Goal: Submit feedback/report problem

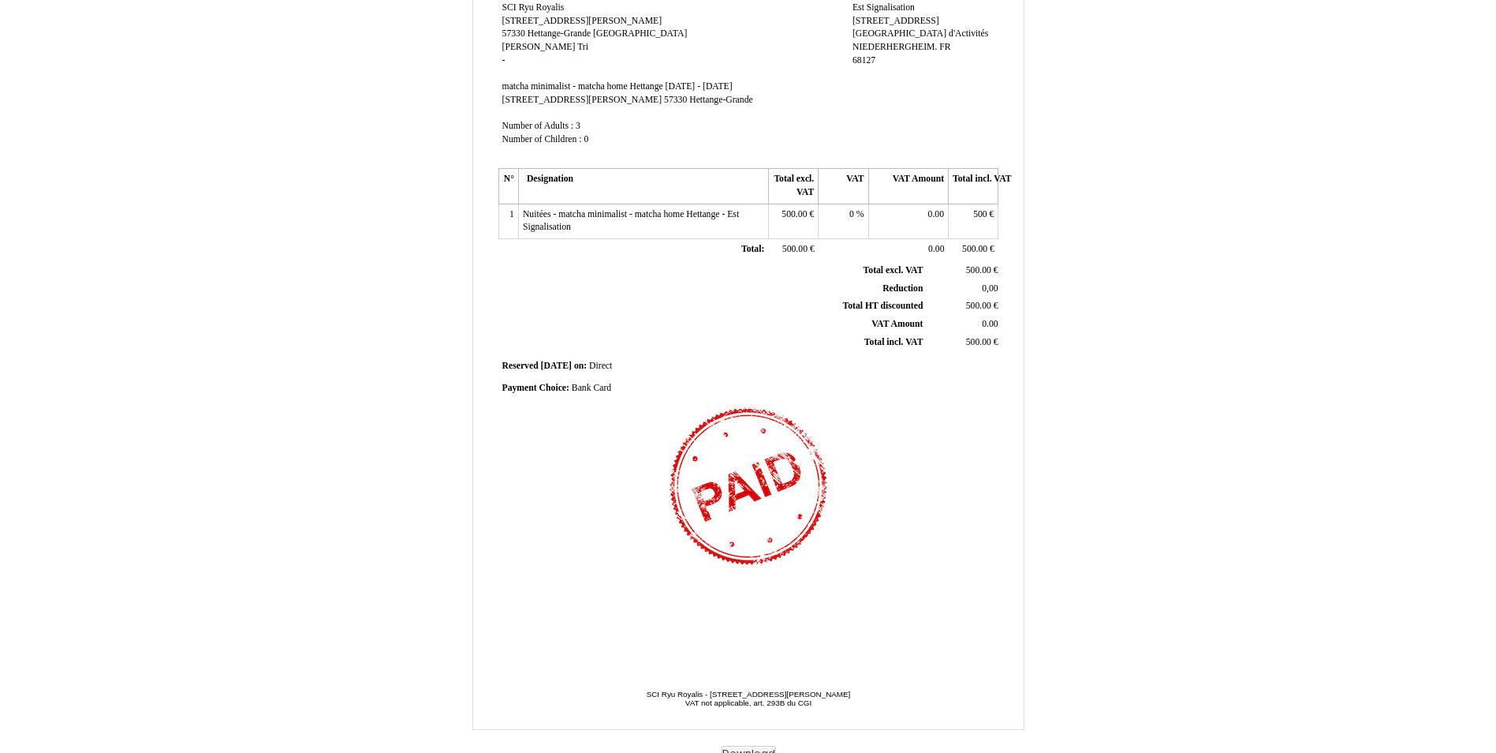
scroll to position [175, 0]
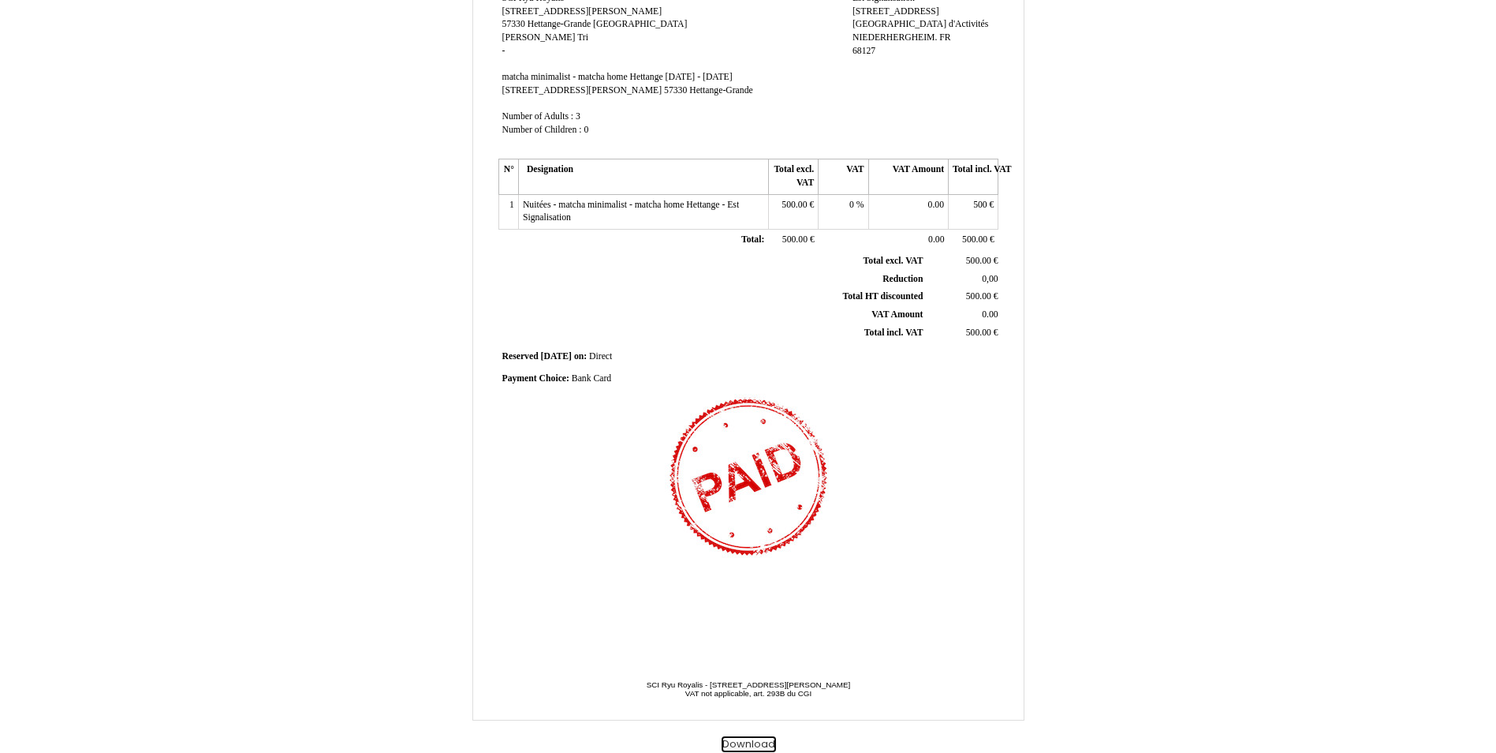
click at [758, 749] on button "Download" at bounding box center [749, 744] width 54 height 17
click at [757, 745] on button "Download" at bounding box center [749, 744] width 54 height 17
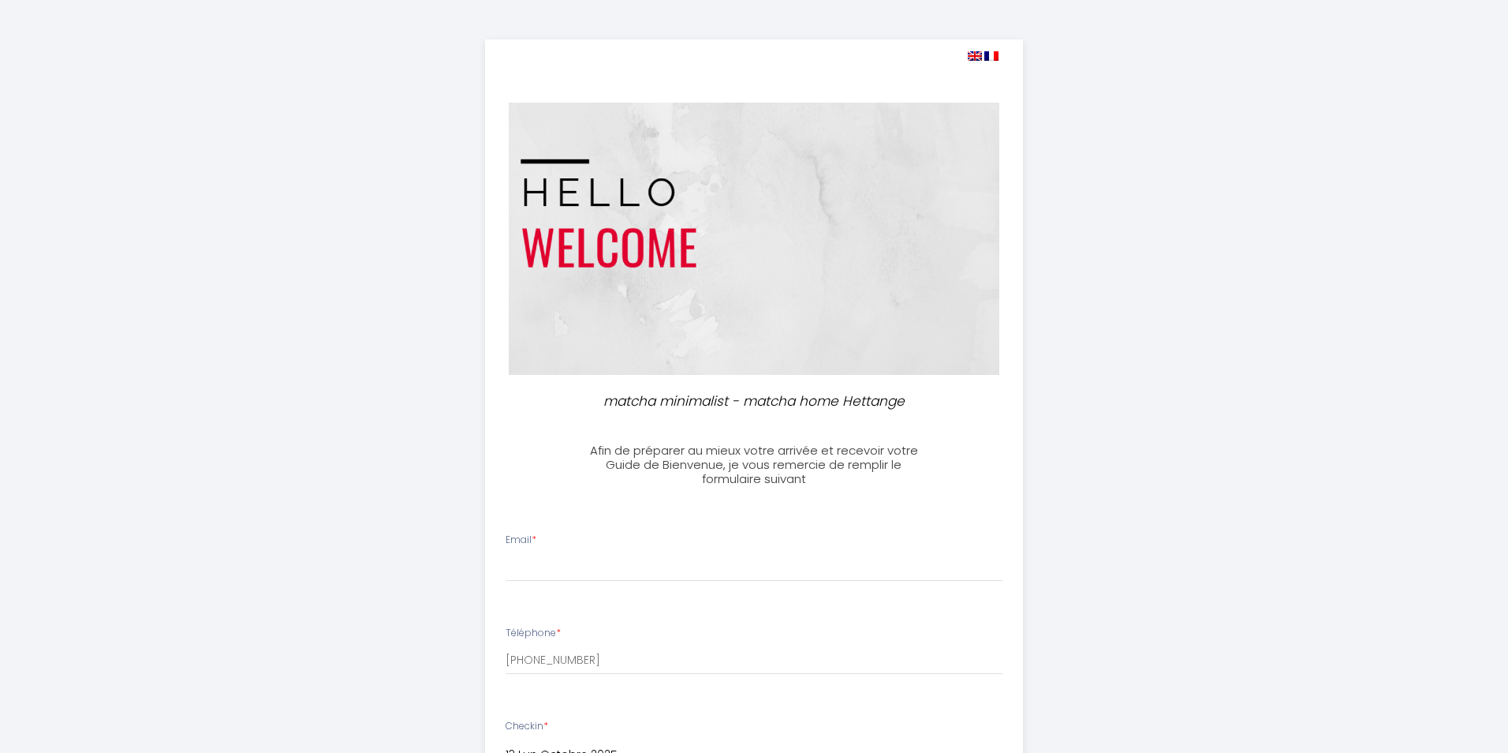
select select
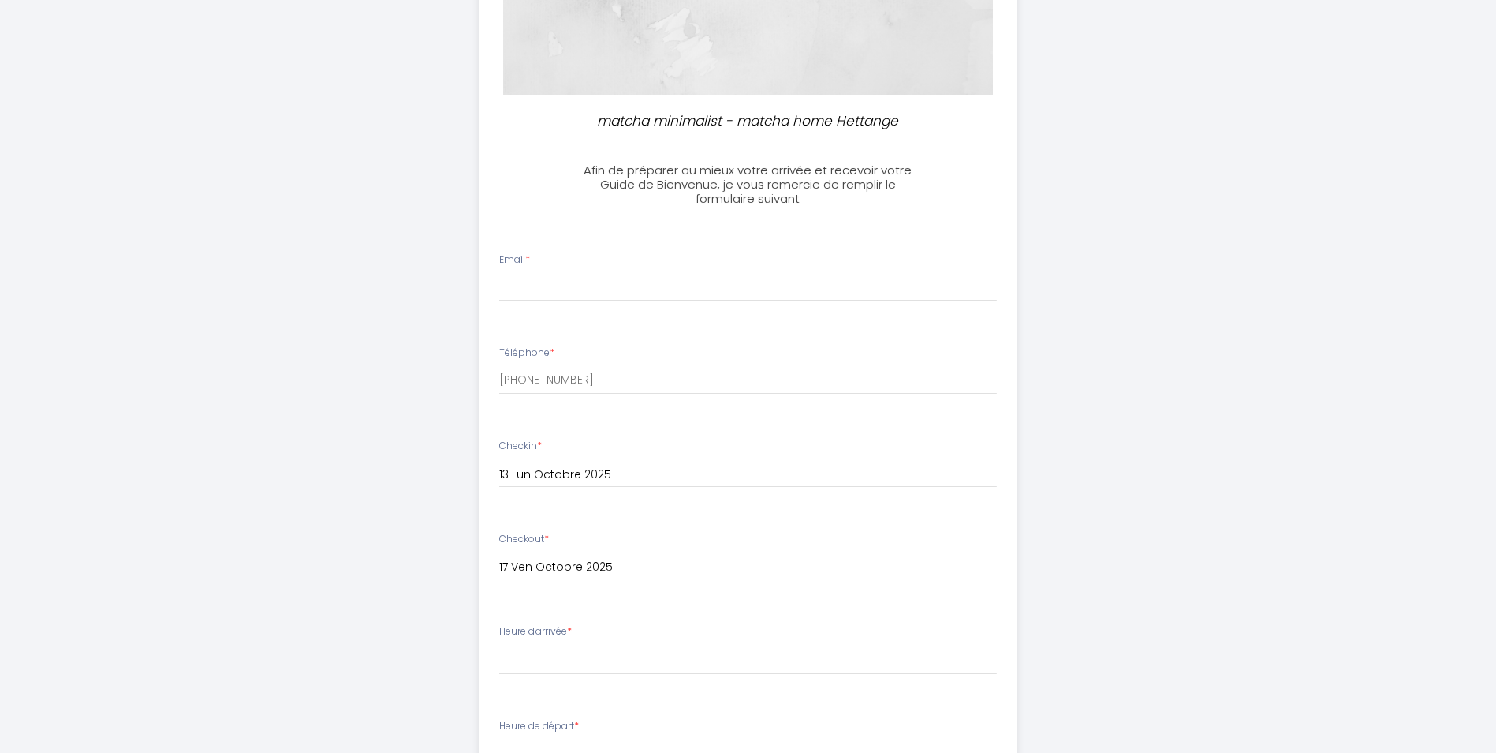
scroll to position [316, 0]
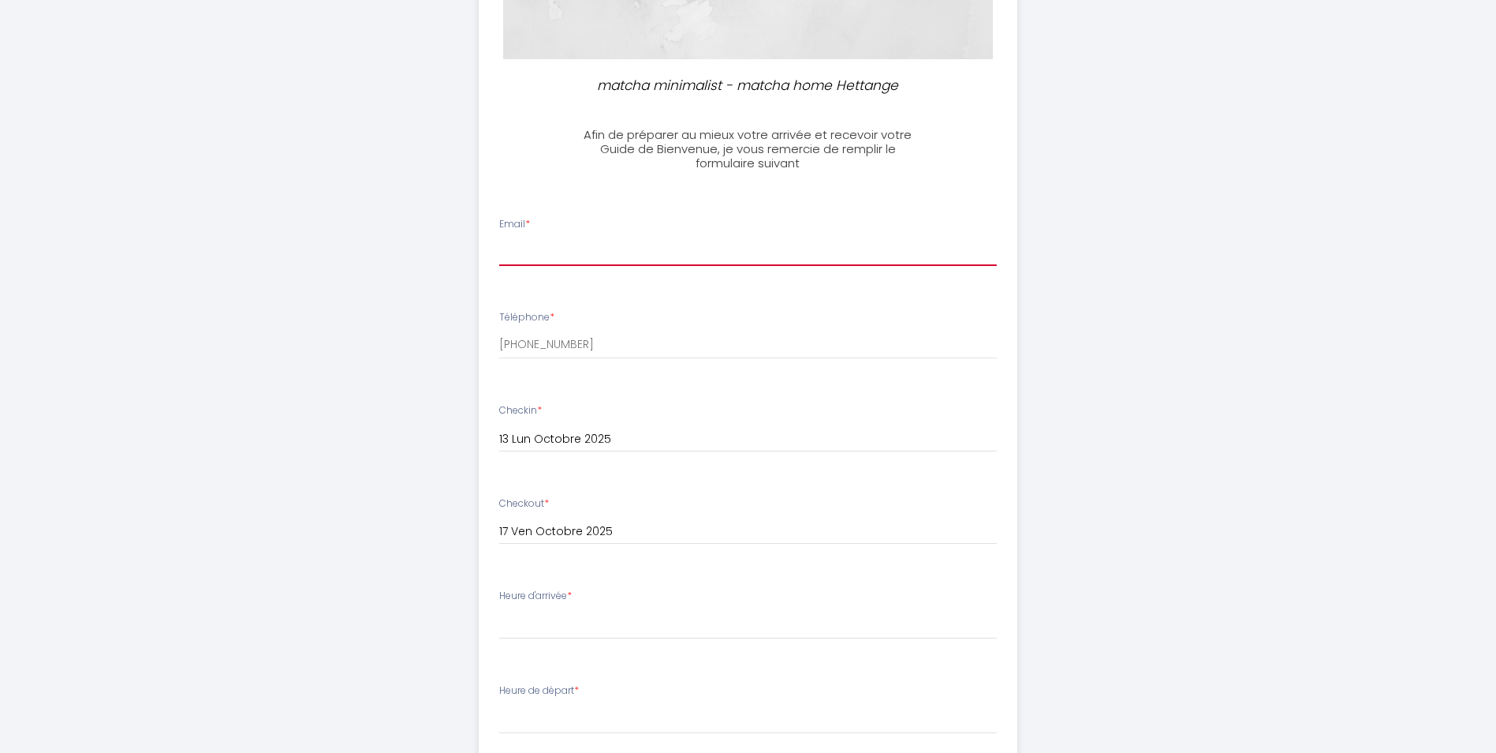
click at [581, 256] on input "Email *" at bounding box center [748, 251] width 498 height 28
type input "[EMAIL_ADDRESS][DOMAIN_NAME]"
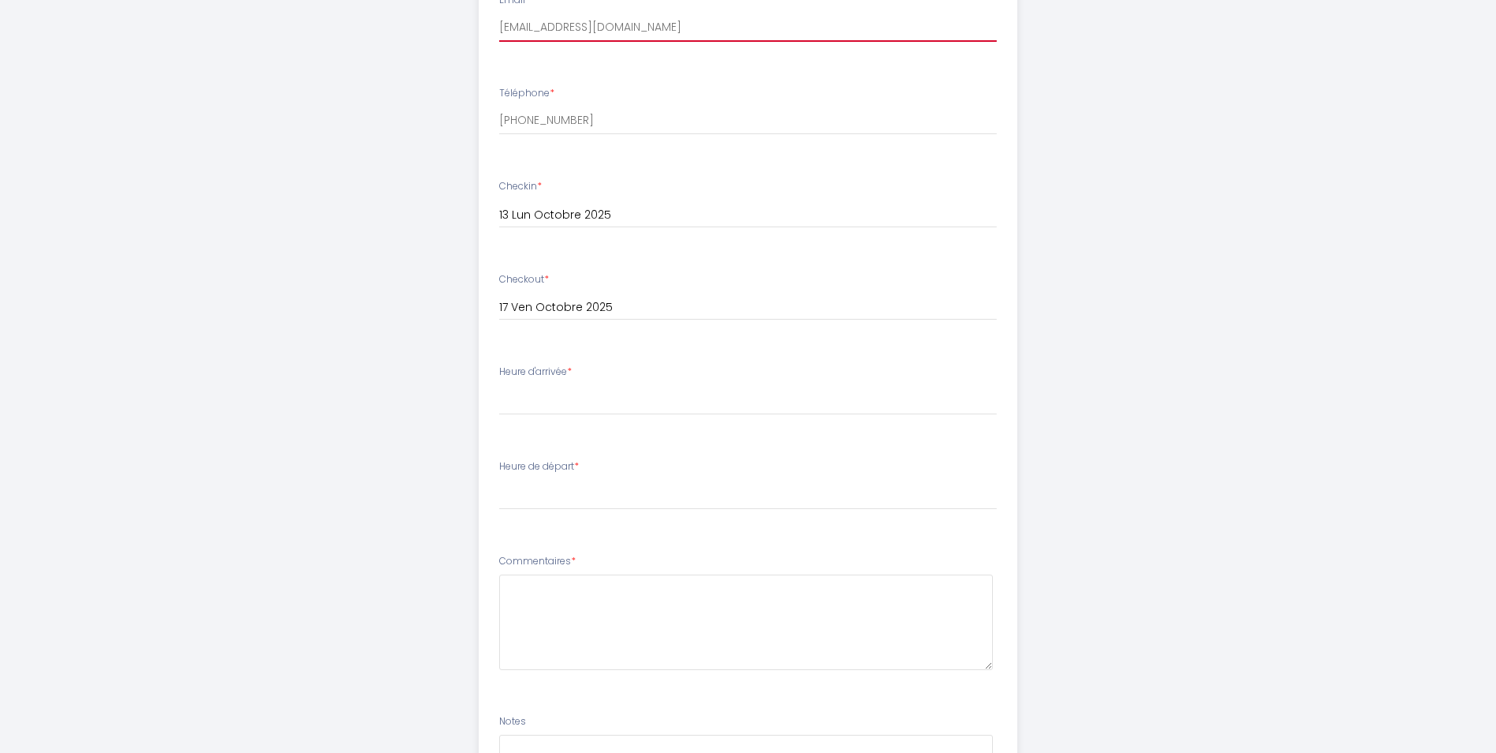
scroll to position [552, 0]
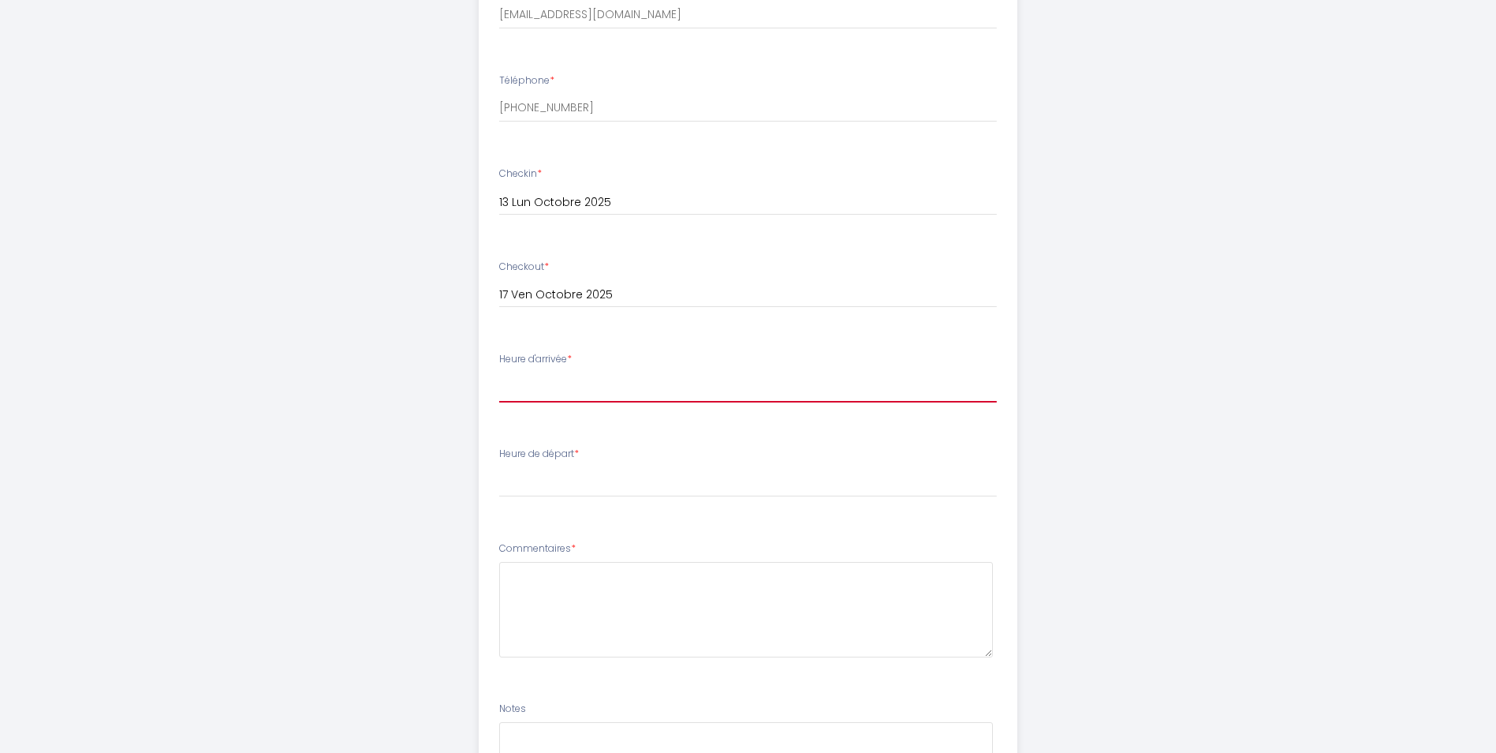
click at [618, 391] on select "17:00 17:30 18:00 18:30 19:00 19:30 20:00 20:30 21:00 21:30 22:00 22:30 23:00 2…" at bounding box center [748, 387] width 498 height 30
select select "17:00"
click at [499, 372] on select "17:00 17:30 18:00 18:30 19:00 19:30 20:00 20:30 21:00 21:30 22:00 22:30 23:00 2…" at bounding box center [748, 387] width 498 height 30
click at [546, 491] on select "00:00 00:30 01:00 01:30 02:00 02:30 03:00 03:30 04:00 04:30 05:00 05:30 06:00 0…" at bounding box center [748, 482] width 498 height 30
select select "08:00"
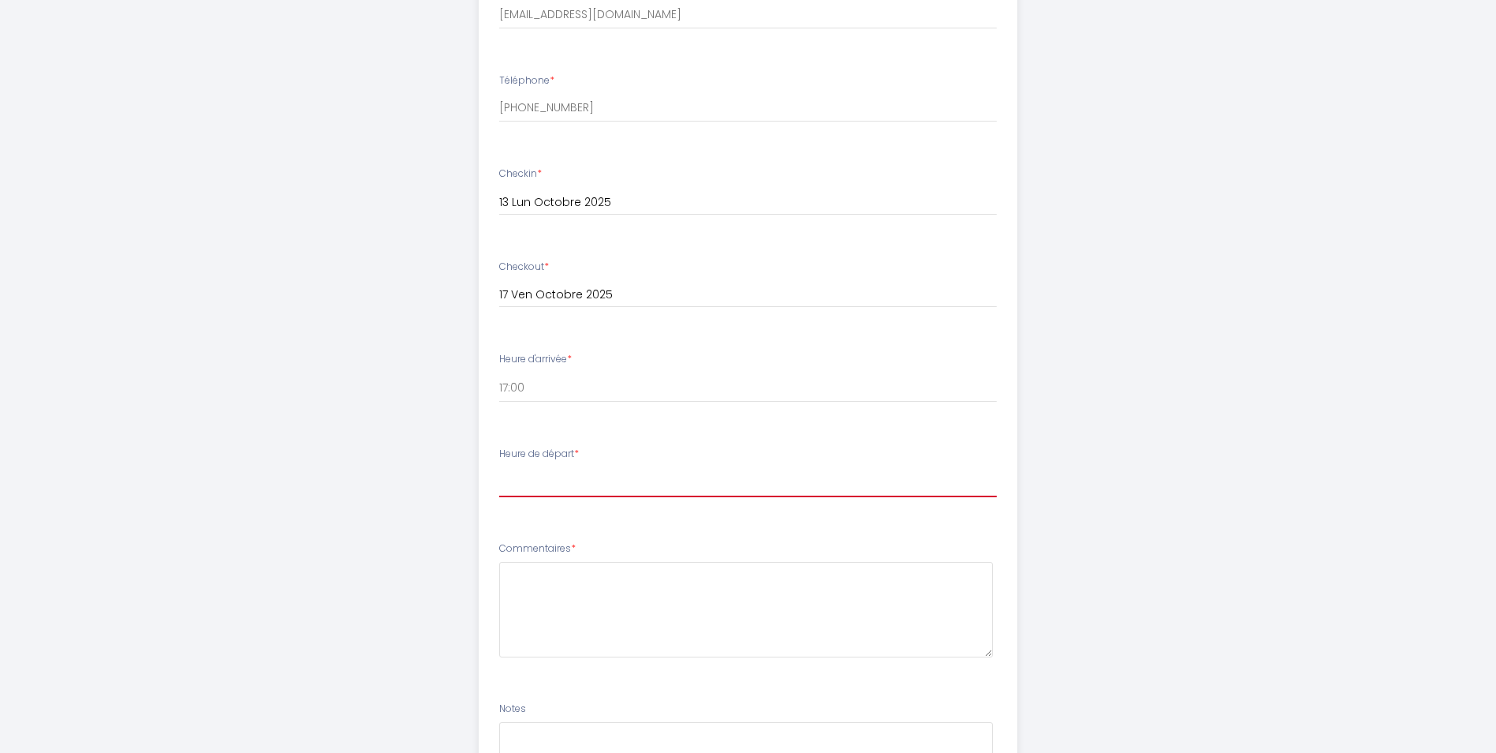
click at [499, 467] on select "00:00 00:30 01:00 01:30 02:00 02:30 03:00 03:30 04:00 04:30 05:00 05:30 06:00 0…" at bounding box center [748, 482] width 498 height 30
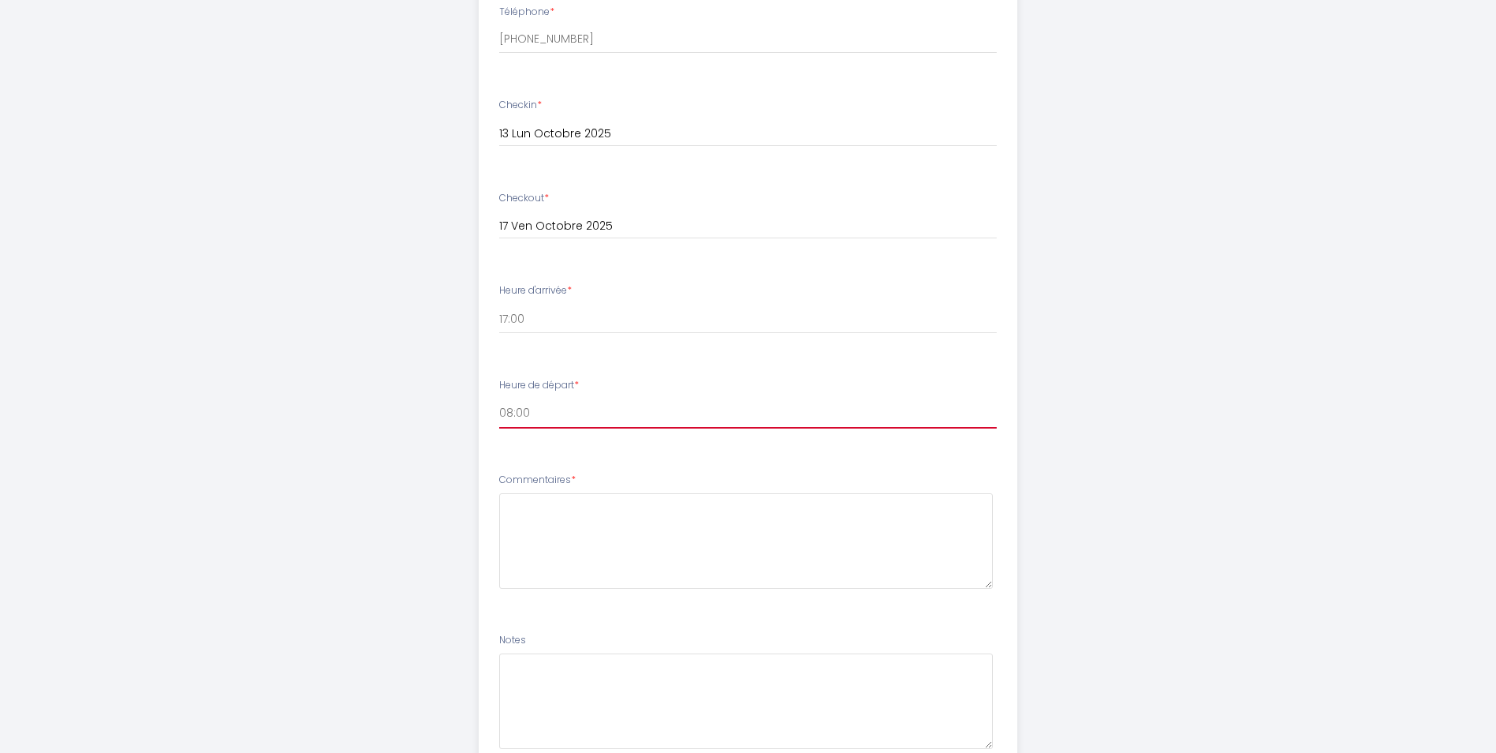
scroll to position [710, 0]
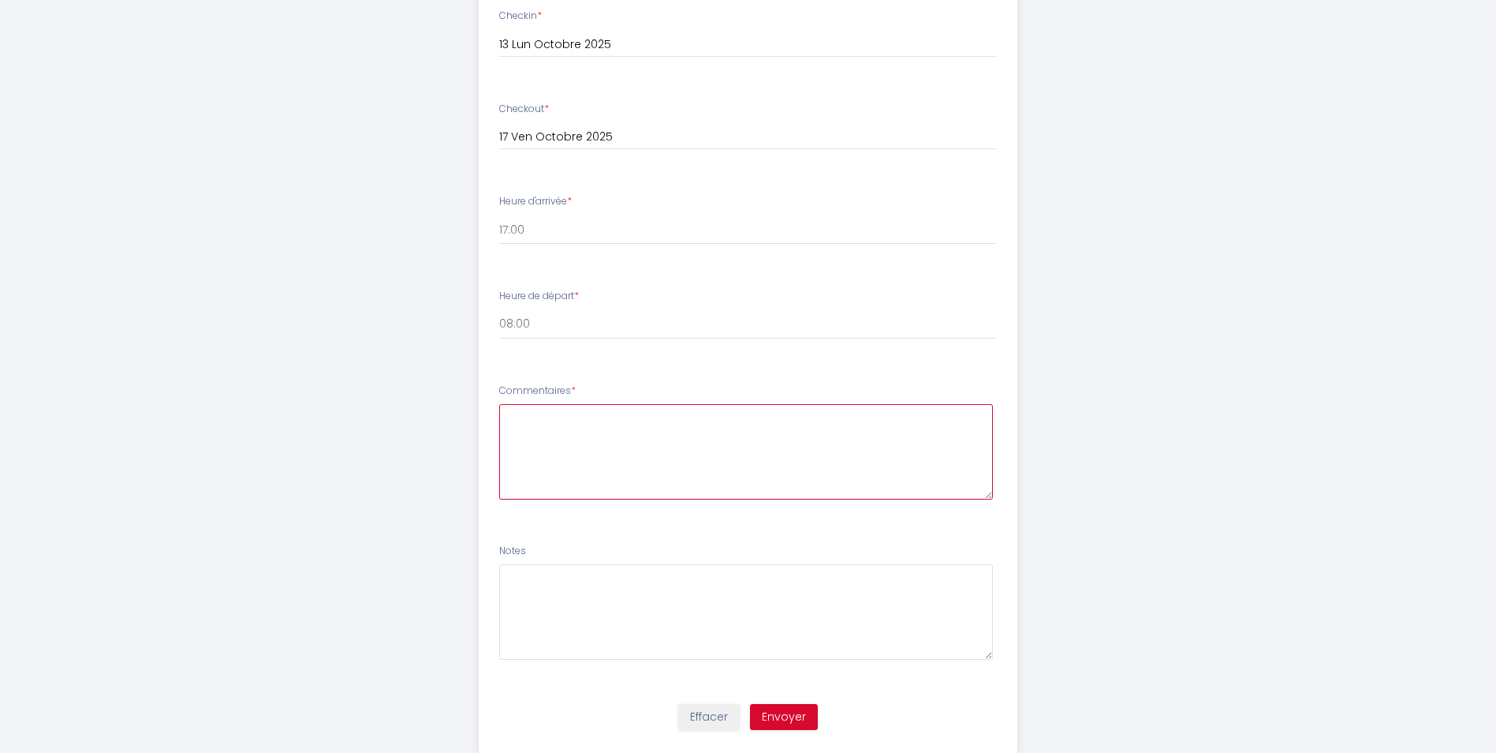
click at [647, 434] on textarea at bounding box center [746, 451] width 494 height 95
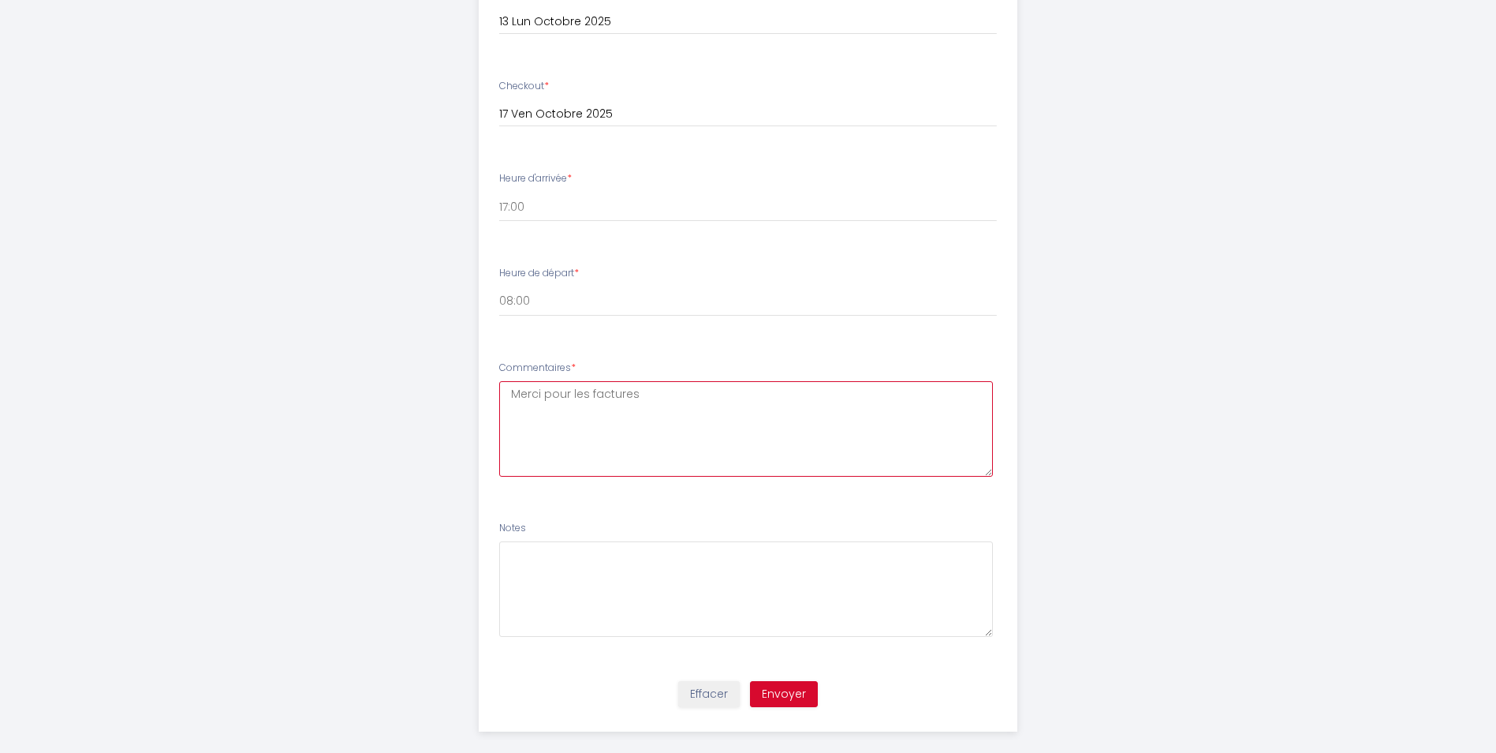
scroll to position [751, 0]
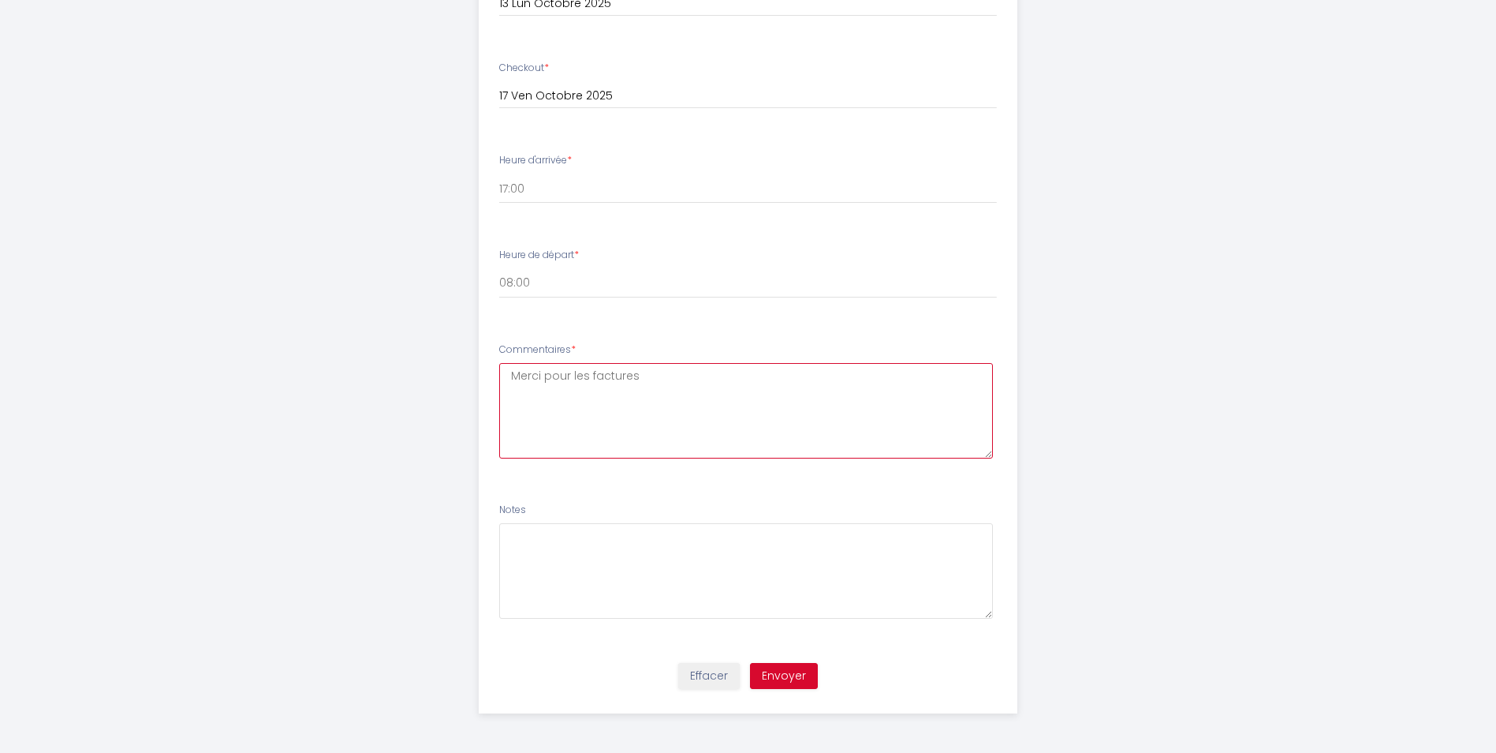
type textarea "Merci pour les factures"
click at [807, 681] on button "Envoyer" at bounding box center [784, 676] width 68 height 27
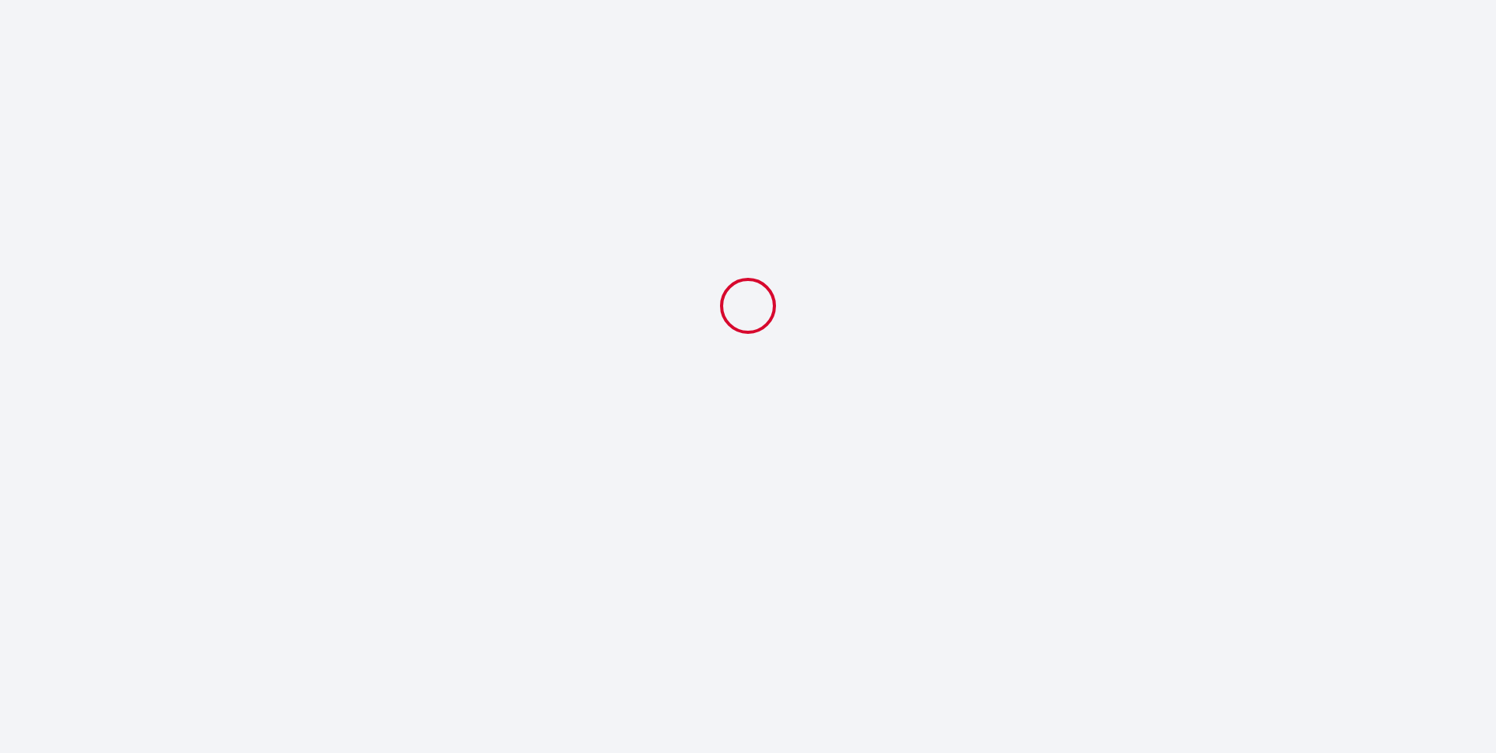
scroll to position [0, 0]
select select "08:00"
